Goal: Find specific page/section: Find specific page/section

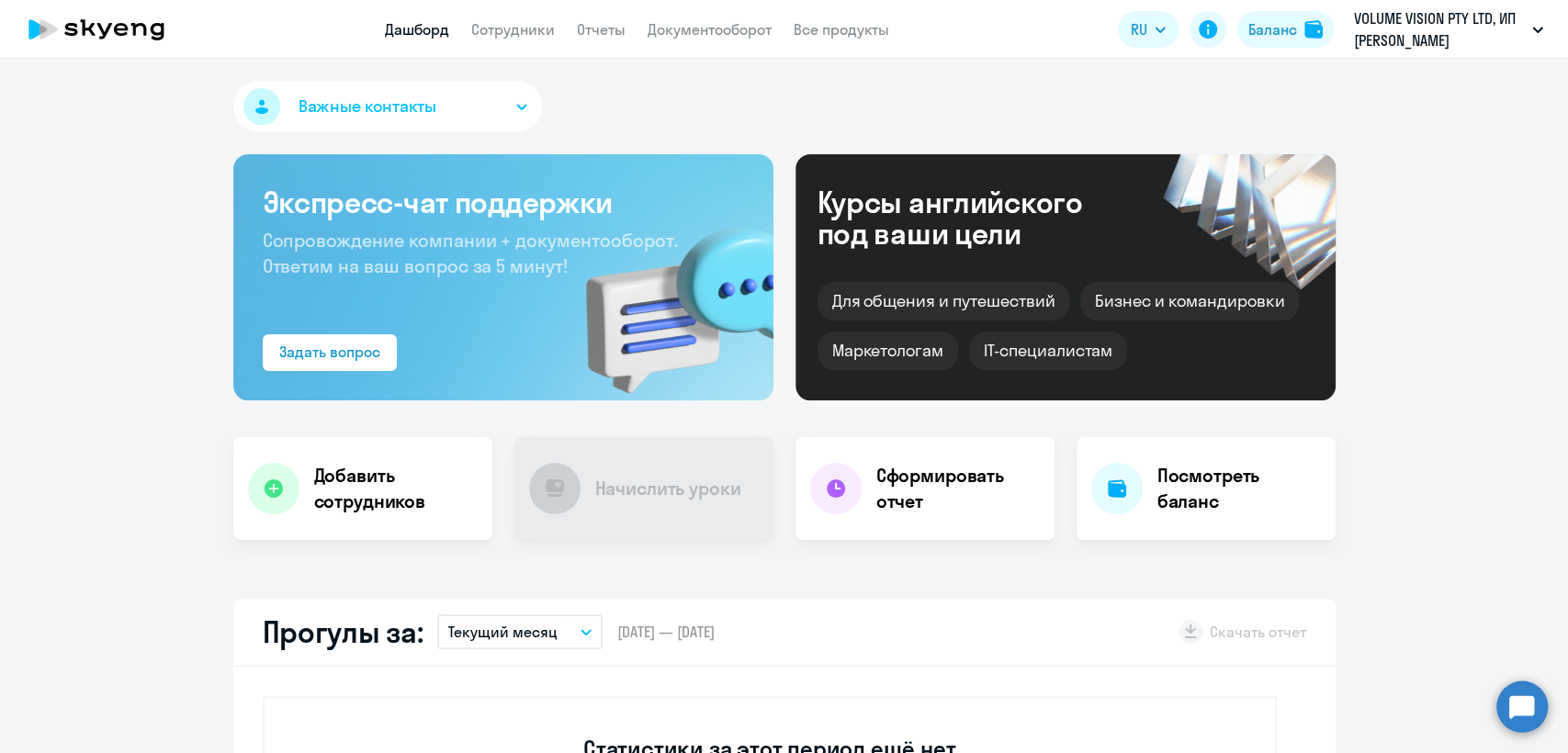
click at [498, 18] on app-menu-item-link "Сотрудники" at bounding box center [513, 29] width 84 height 23
click at [503, 18] on app-menu-item-link "Сотрудники" at bounding box center [513, 29] width 84 height 23
click at [525, 47] on app-header "Дашборд Сотрудники Отчеты Документооборот Все продукты Дашборд Сотрудники Отчет…" at bounding box center [784, 29] width 1568 height 59
click at [507, 28] on link "Сотрудники" at bounding box center [513, 29] width 84 height 18
select select "30"
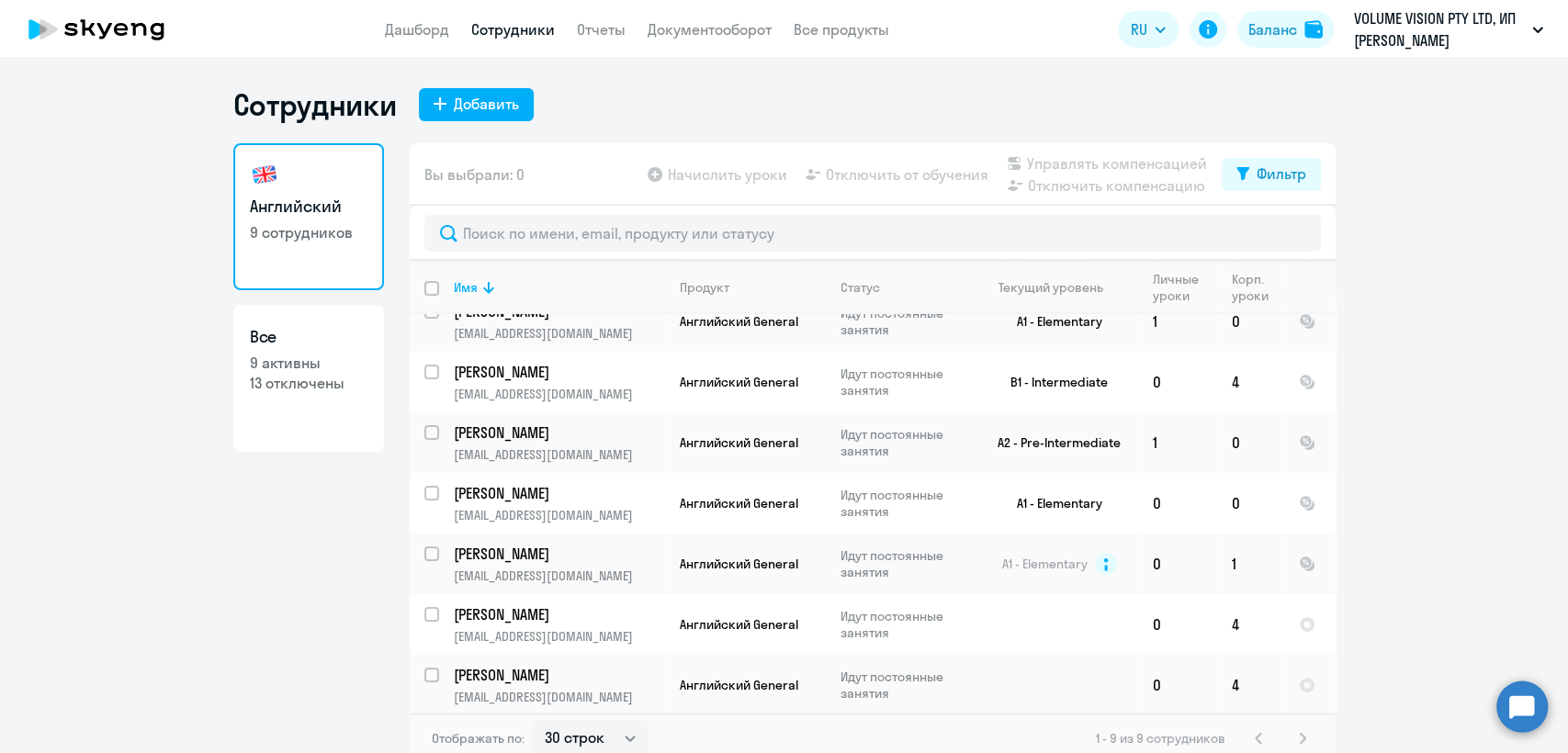
scroll to position [145, 0]
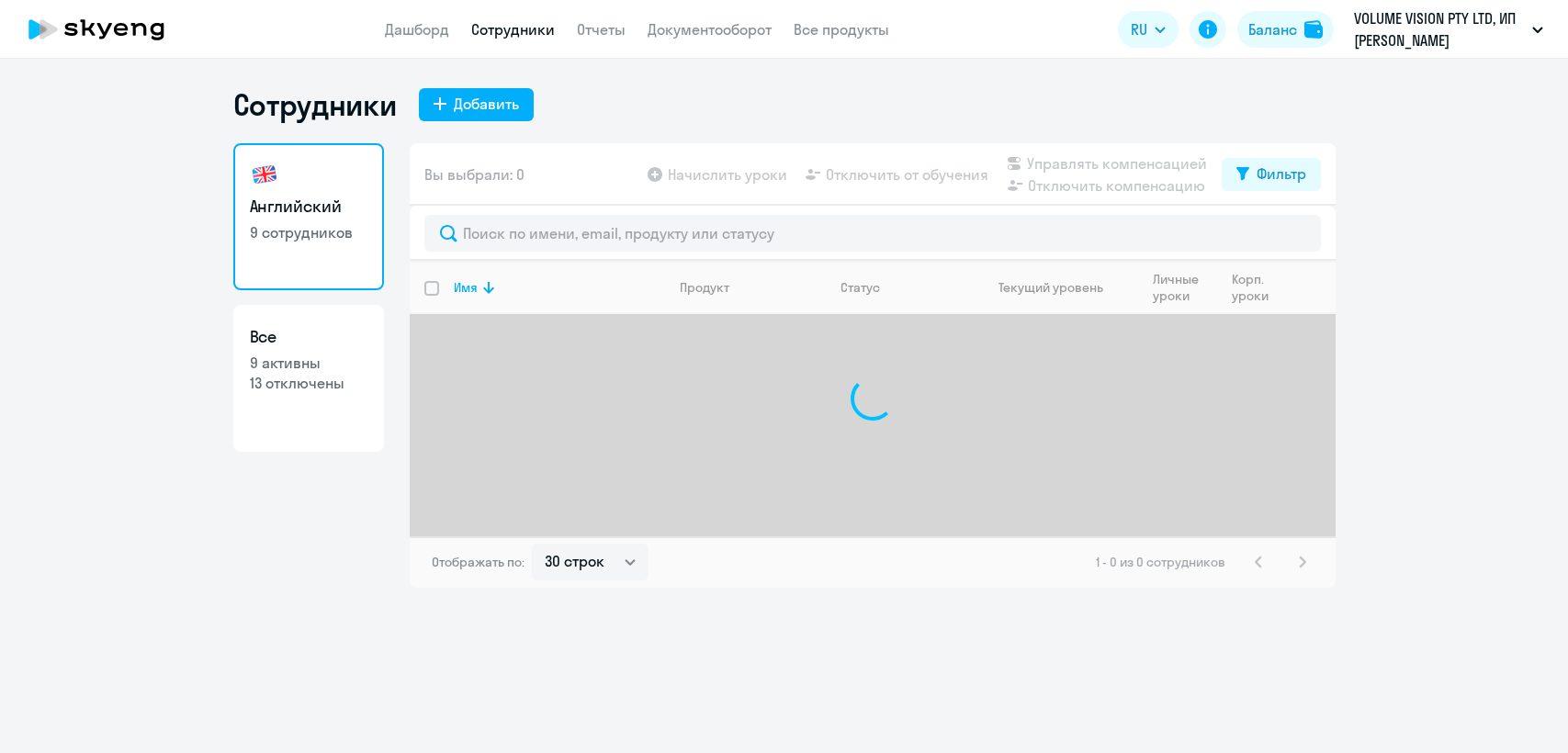
select select "30"
